Goal: Task Accomplishment & Management: Complete application form

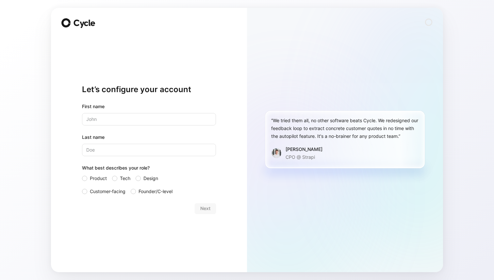
click at [94, 122] on input "text" at bounding box center [149, 119] width 134 height 12
type input "[PERSON_NAME]"
click at [99, 150] on input "Last name" at bounding box center [149, 150] width 134 height 12
type input "Kharitonova"
click at [91, 219] on div "Let’s configure your account First name [PERSON_NAME] Last name [PERSON_NAME] W…" at bounding box center [149, 149] width 134 height 226
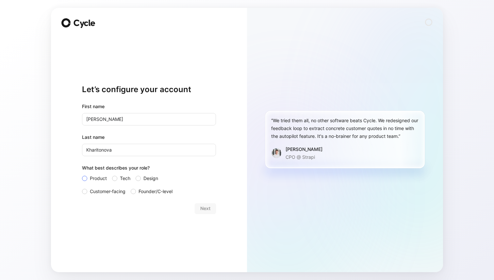
click at [85, 179] on div at bounding box center [84, 178] width 5 height 5
click at [82, 175] on input "Product" at bounding box center [82, 175] width 0 height 0
click at [206, 208] on span "Next" at bounding box center [205, 209] width 10 height 8
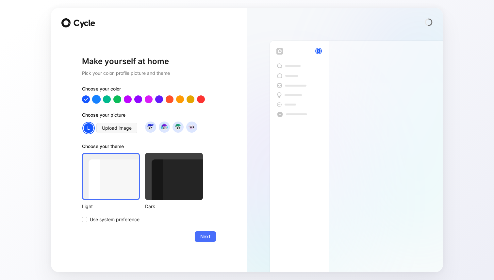
click at [97, 100] on div at bounding box center [96, 99] width 8 height 8
click at [165, 128] on img at bounding box center [164, 127] width 9 height 9
click at [174, 173] on div at bounding box center [174, 176] width 58 height 47
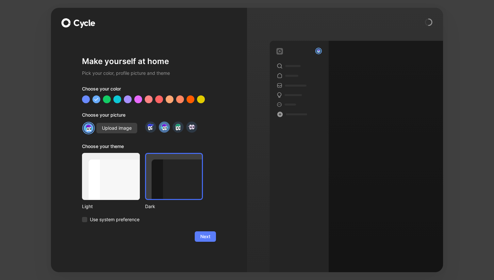
click at [209, 234] on span "Next" at bounding box center [205, 237] width 10 height 8
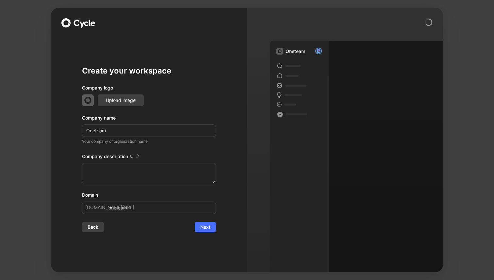
type textarea "Hire better and faster with AI-driven efficiency and precision. Streamline the …"
click at [208, 231] on span "Next" at bounding box center [205, 227] width 10 height 8
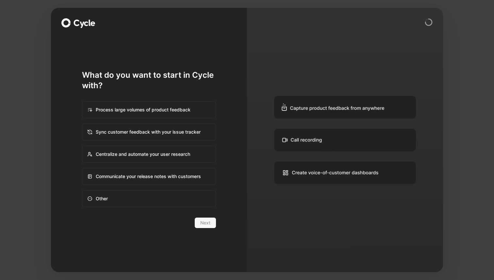
click at [187, 154] on div "Centralize and automate your user research" at bounding box center [149, 154] width 133 height 16
click at [83, 146] on input "Centralize and automate your user research" at bounding box center [82, 146] width 0 height 0
radio input "true"
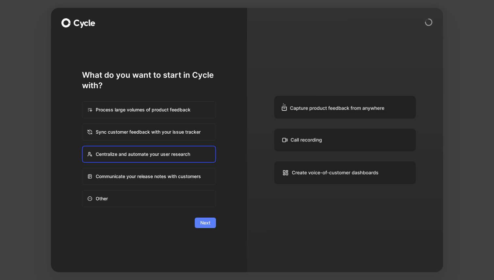
click at [205, 225] on span "Next" at bounding box center [205, 223] width 10 height 8
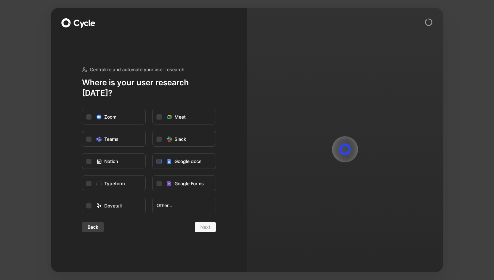
click at [195, 158] on div "Google docs" at bounding box center [188, 162] width 27 height 8
click at [153, 154] on input "Google docs" at bounding box center [153, 154] width 0 height 0
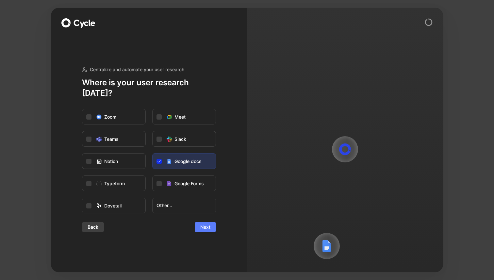
click at [204, 223] on span "Next" at bounding box center [205, 227] width 10 height 8
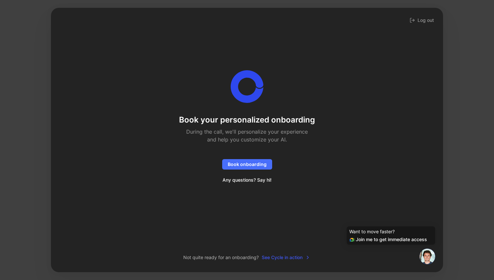
click at [279, 258] on span "See Cycle in action" at bounding box center [286, 258] width 49 height 8
click at [421, 22] on button "Log out" at bounding box center [422, 20] width 27 height 9
